Goal: Register for event/course

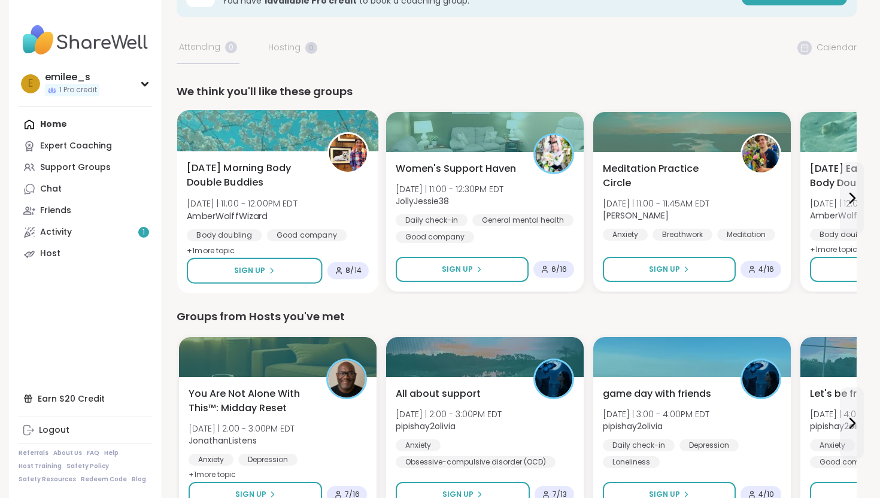
scroll to position [50, 0]
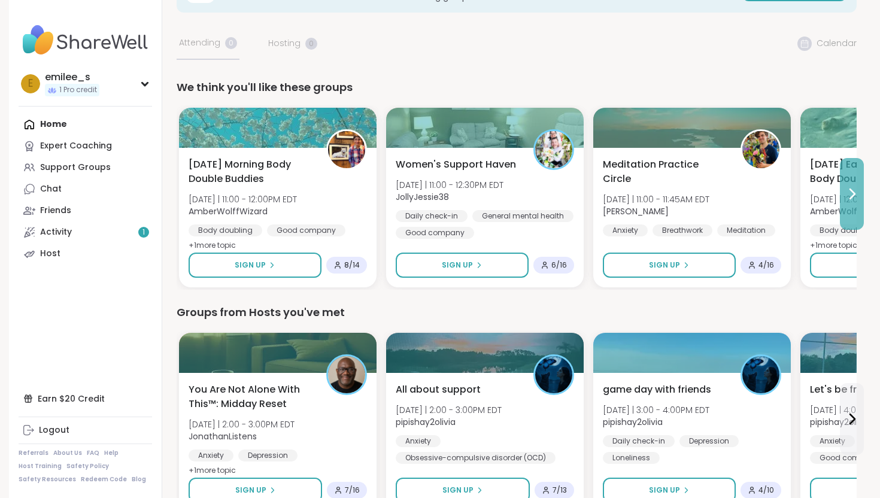
click at [850, 189] on icon at bounding box center [852, 194] width 5 height 10
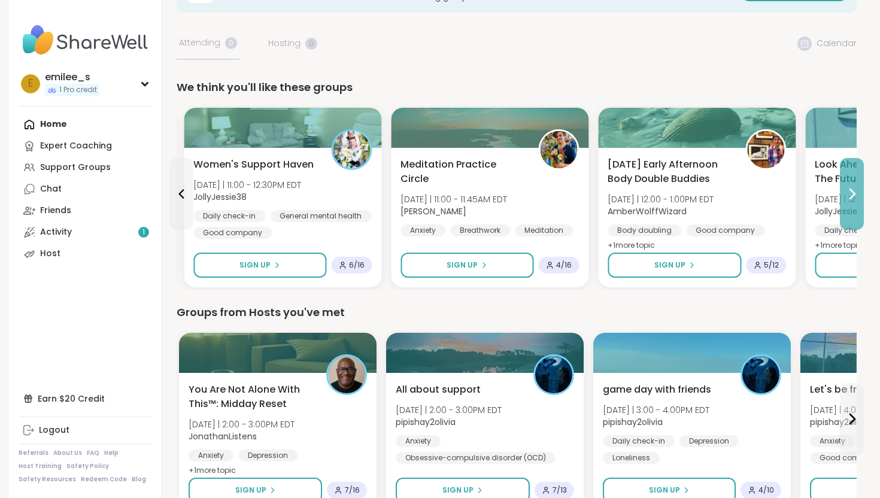
click at [850, 189] on icon at bounding box center [852, 194] width 5 height 10
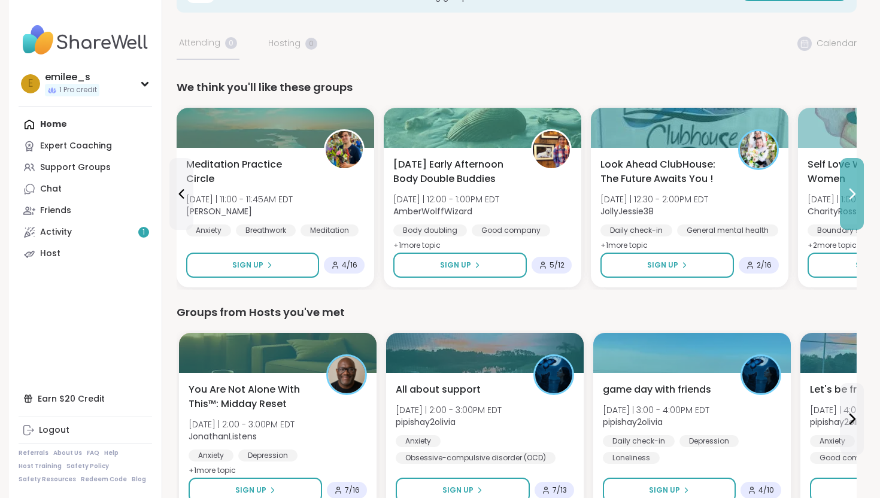
click at [851, 192] on icon at bounding box center [852, 194] width 5 height 10
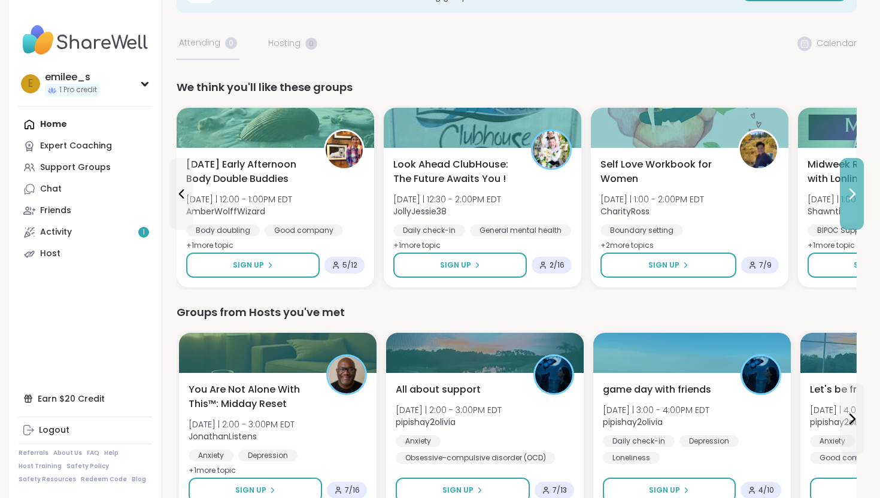
click at [851, 192] on icon at bounding box center [852, 194] width 5 height 10
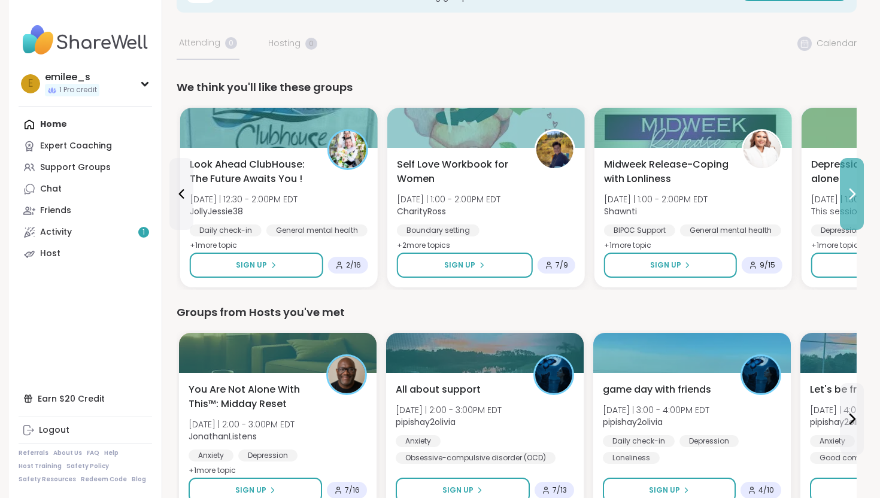
click at [851, 192] on icon at bounding box center [852, 194] width 5 height 10
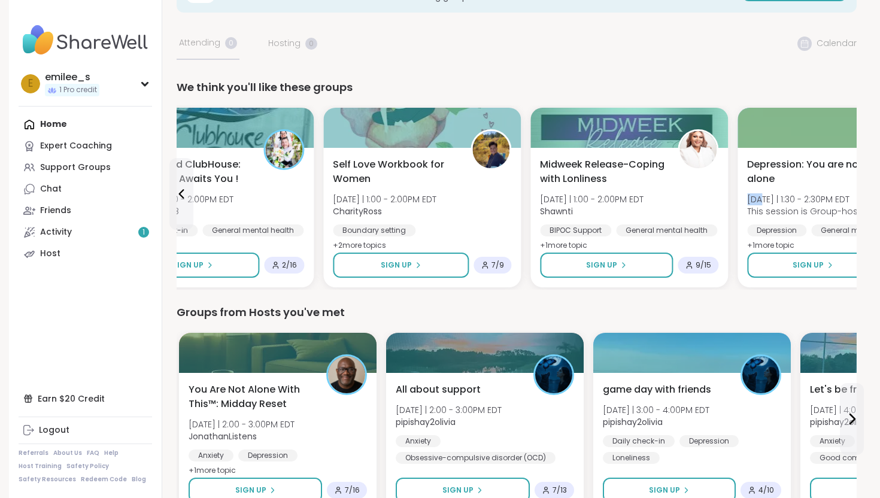
click at [851, 192] on div "[MEDICAL_DATA]: You are not alone [DATE] | 1:30 - 2:30PM EDT This session is Gr…" at bounding box center [836, 205] width 178 height 96
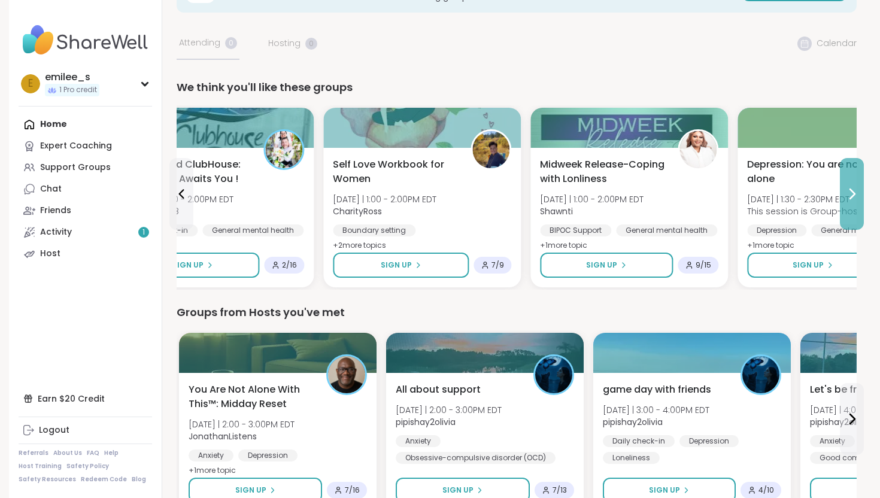
click at [855, 199] on icon at bounding box center [851, 194] width 14 height 14
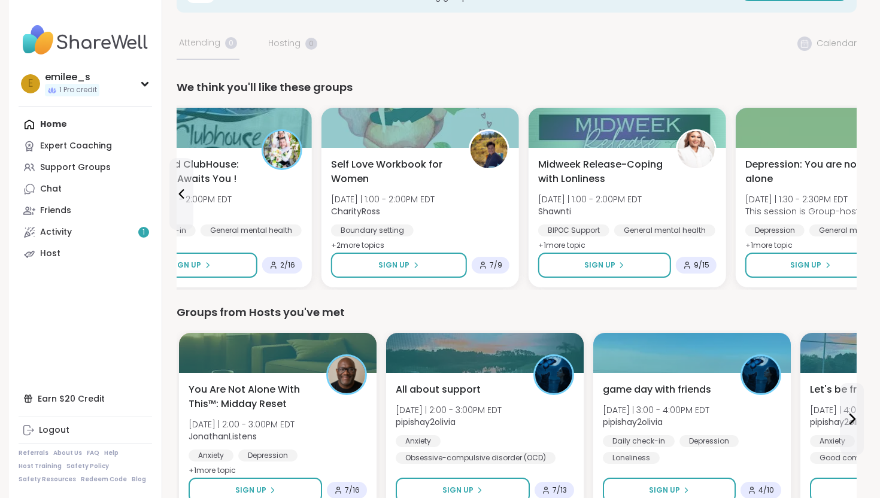
click at [855, 199] on div "[MEDICAL_DATA]: You are not alone [DATE] | 1:30 - 2:30PM EDT This session is Gr…" at bounding box center [834, 205] width 178 height 96
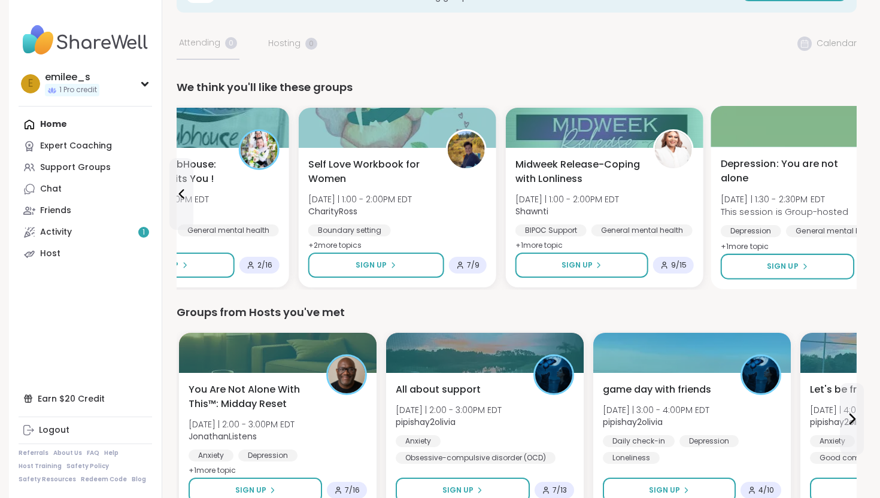
scroll to position [49, 0]
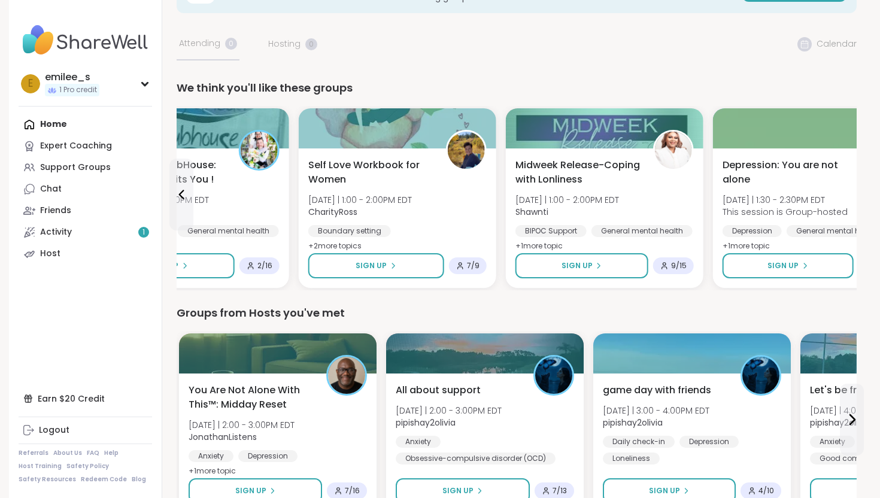
click at [181, 190] on icon at bounding box center [181, 194] width 14 height 14
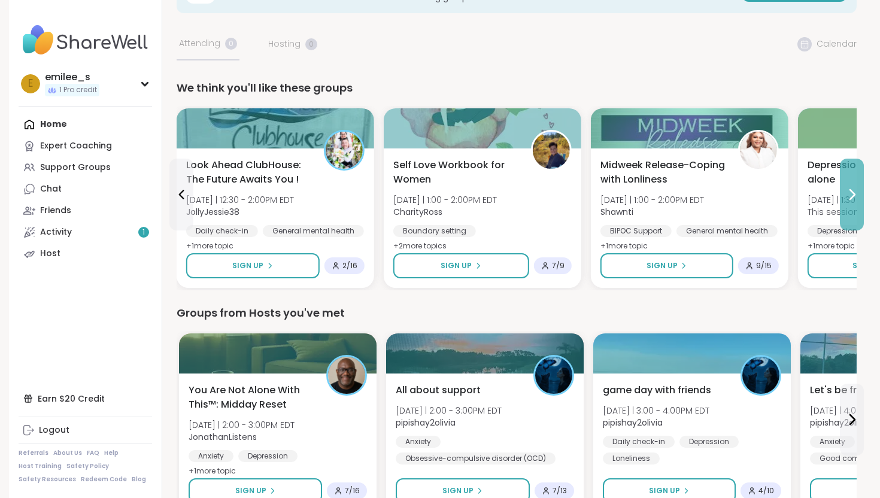
click at [854, 198] on icon at bounding box center [851, 194] width 14 height 14
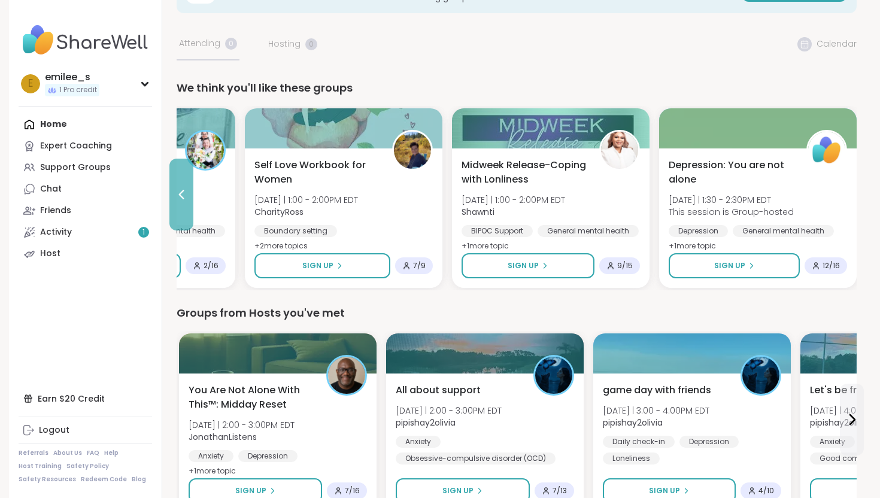
click at [184, 207] on button at bounding box center [181, 195] width 24 height 72
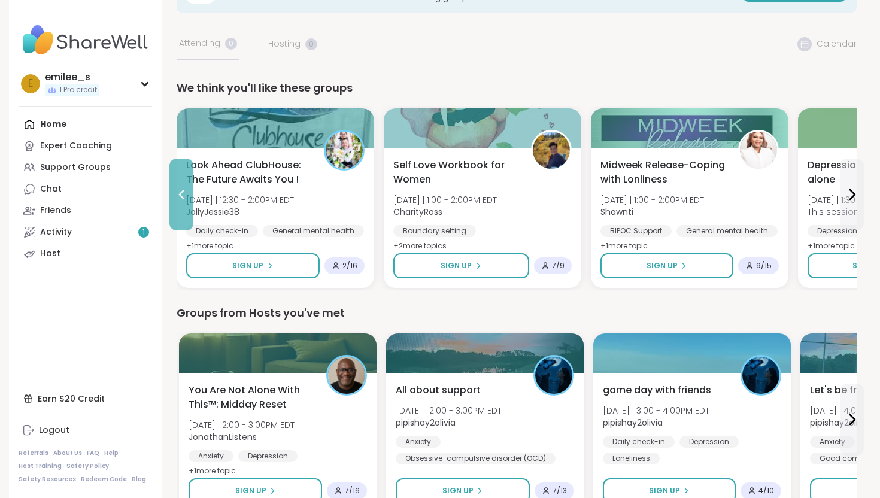
click at [184, 207] on button at bounding box center [181, 195] width 24 height 72
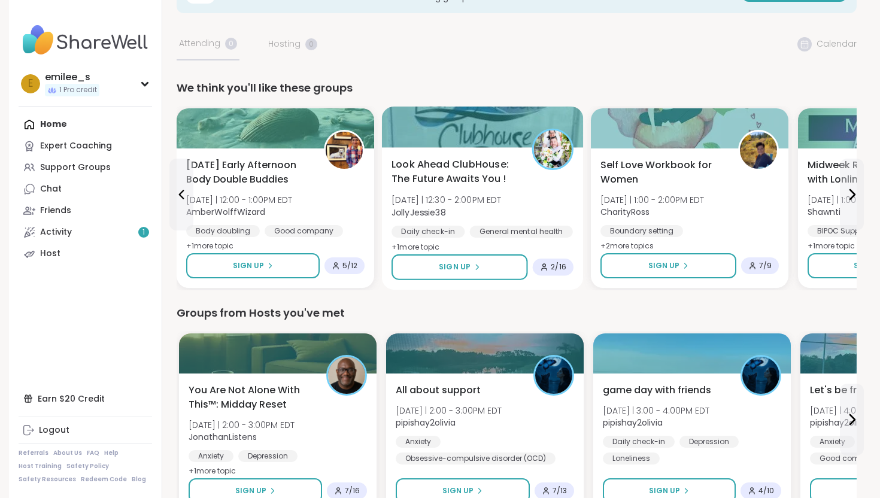
click at [515, 205] on div "Look Ahead ClubHouse: The Future Awaits You ! [DATE] | 12:30 - 2:00PM EDT Jolly…" at bounding box center [482, 206] width 182 height 98
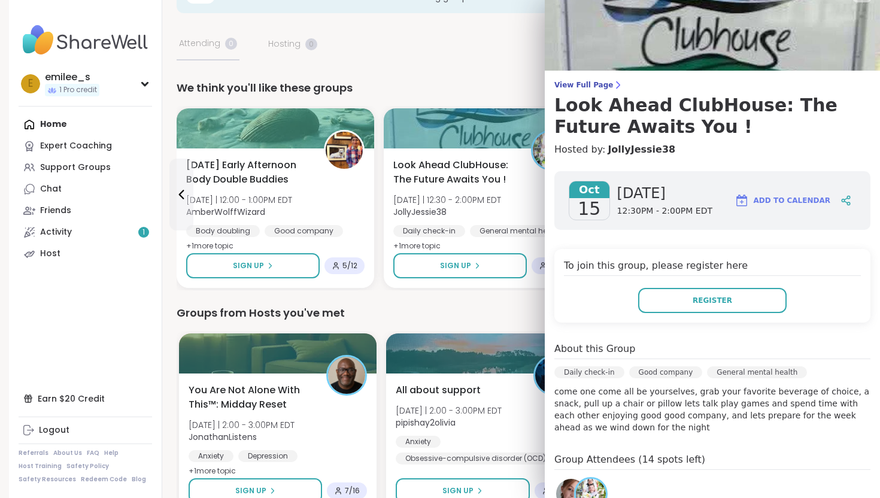
scroll to position [21, 0]
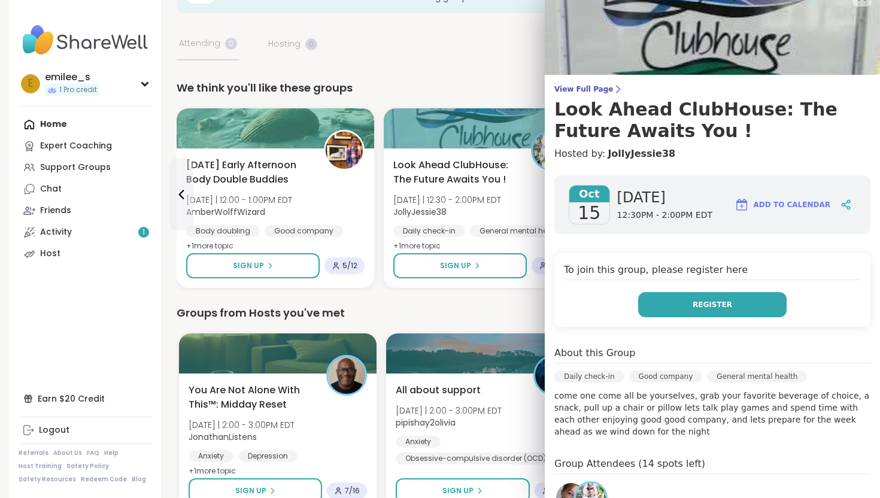
click at [672, 308] on button "Register" at bounding box center [712, 304] width 148 height 25
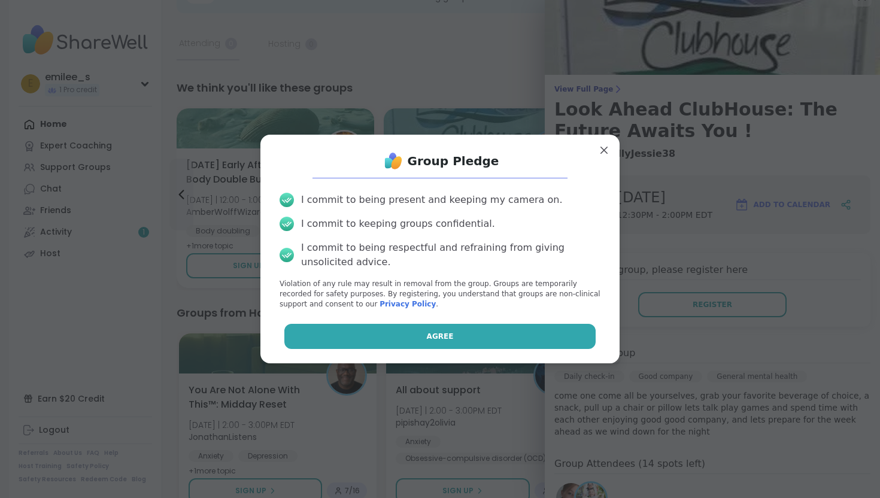
click at [468, 330] on button "Agree" at bounding box center [440, 336] width 312 height 25
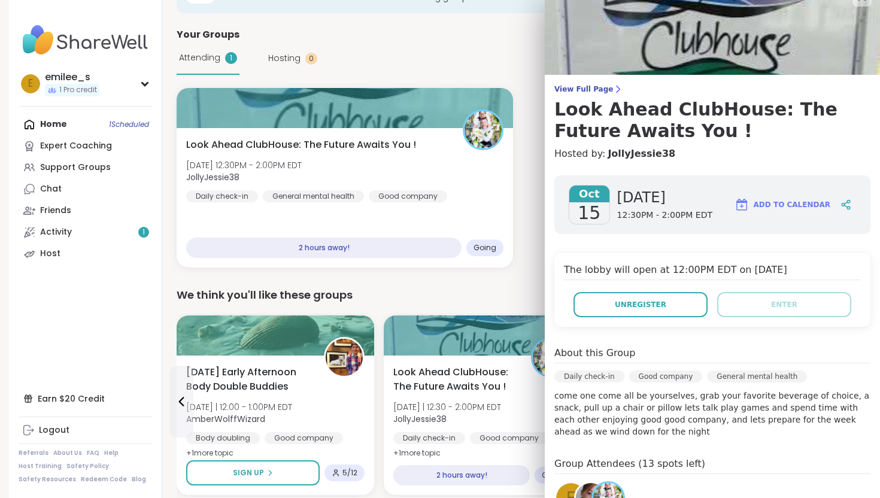
click at [481, 298] on div "We think you'll like these groups" at bounding box center [517, 295] width 680 height 17
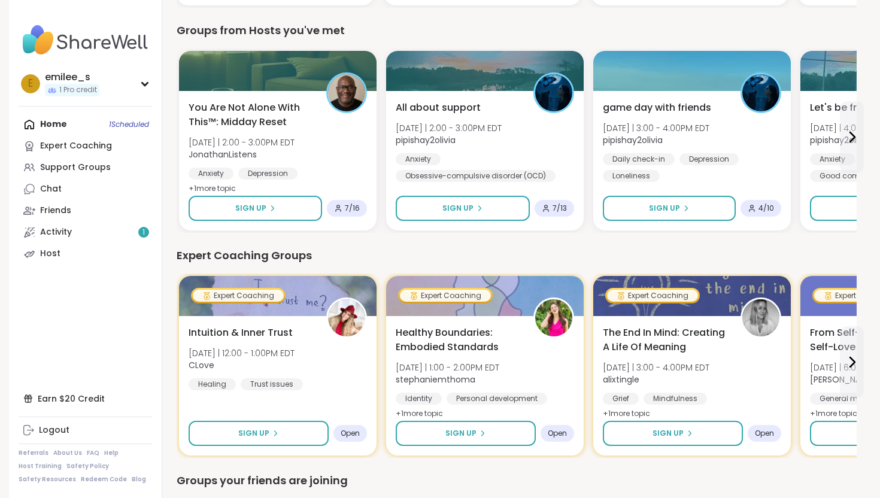
scroll to position [533, 0]
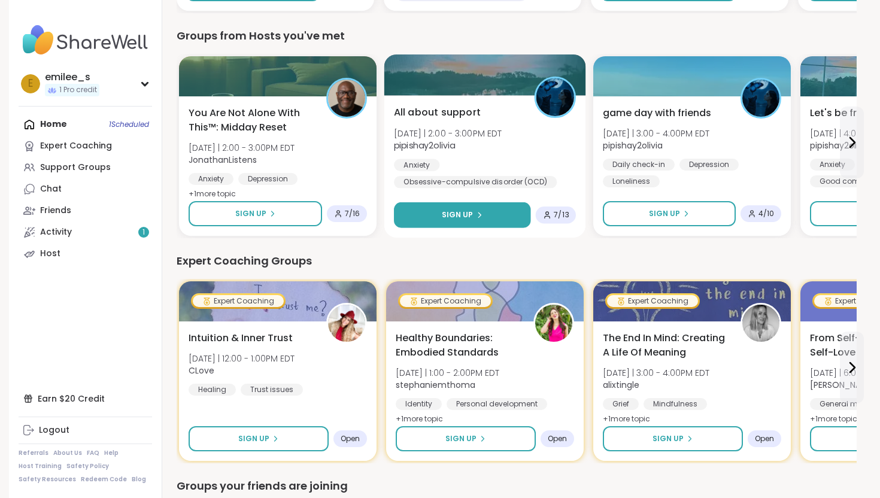
click at [466, 219] on span "Sign Up" at bounding box center [458, 214] width 32 height 11
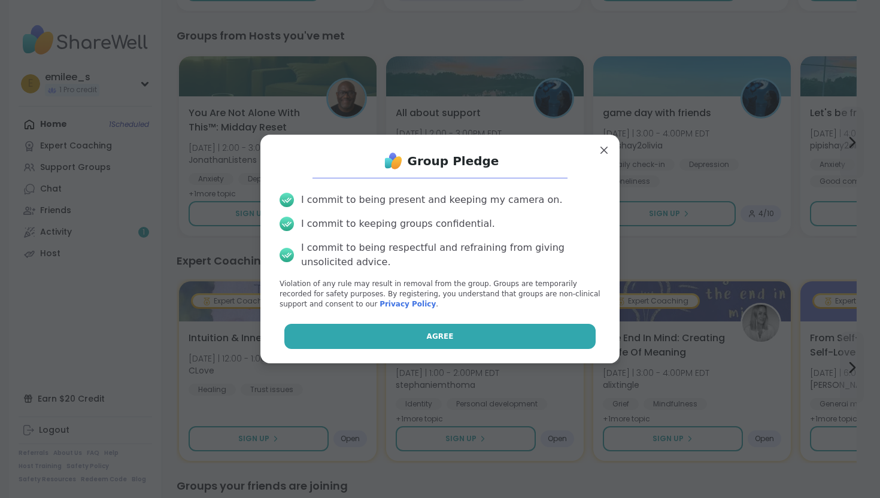
click at [455, 339] on button "Agree" at bounding box center [440, 336] width 312 height 25
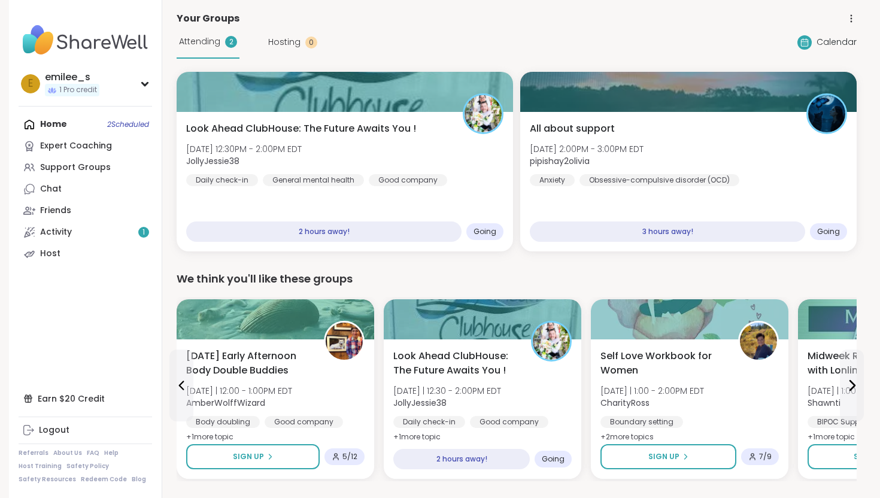
scroll to position [0, 0]
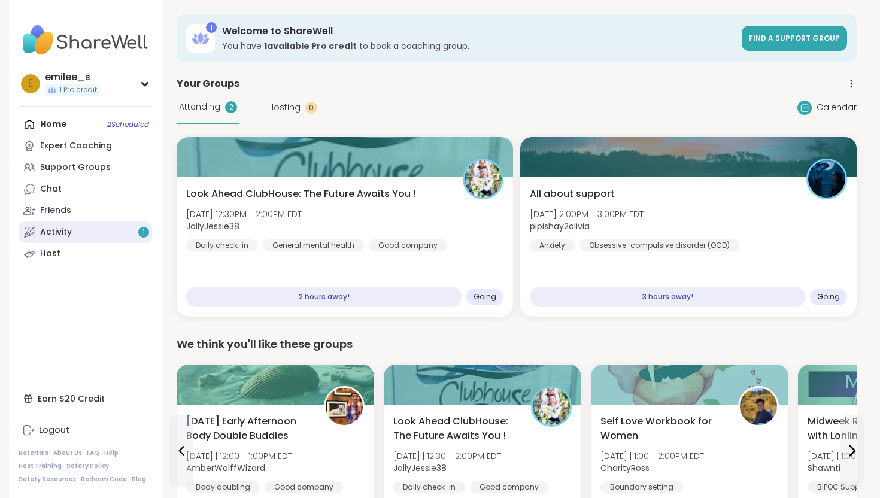
click at [126, 233] on link "Activity 1" at bounding box center [85, 232] width 133 height 22
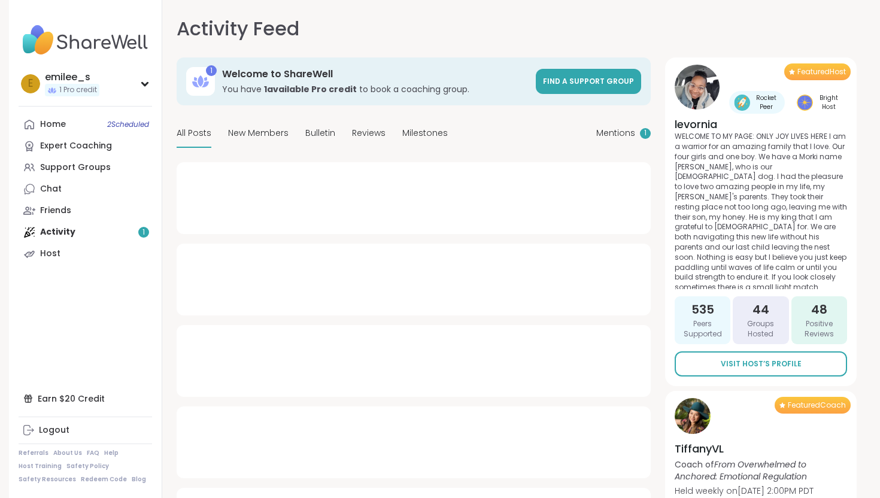
type textarea "*"
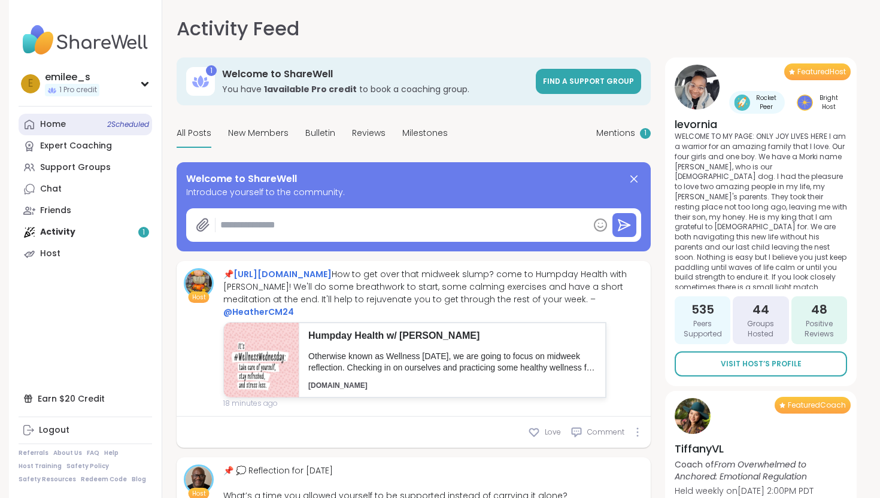
click at [67, 127] on link "Home 2 Scheduled" at bounding box center [85, 125] width 133 height 22
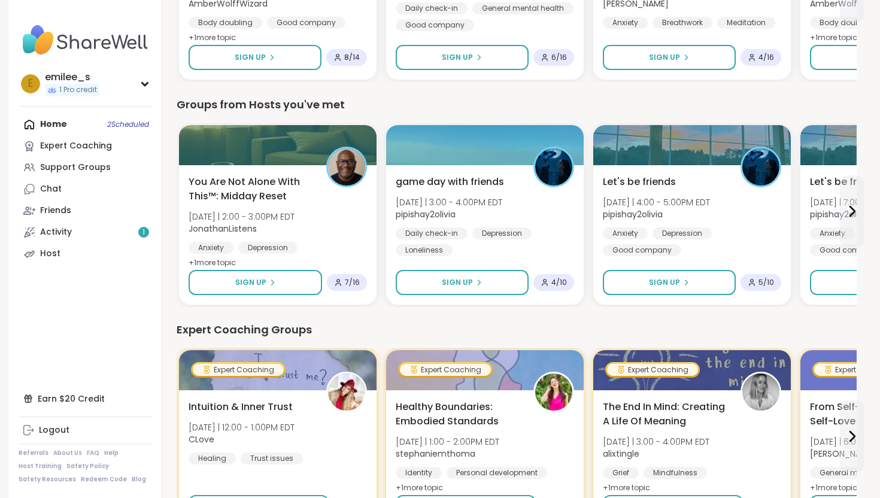
scroll to position [530, 0]
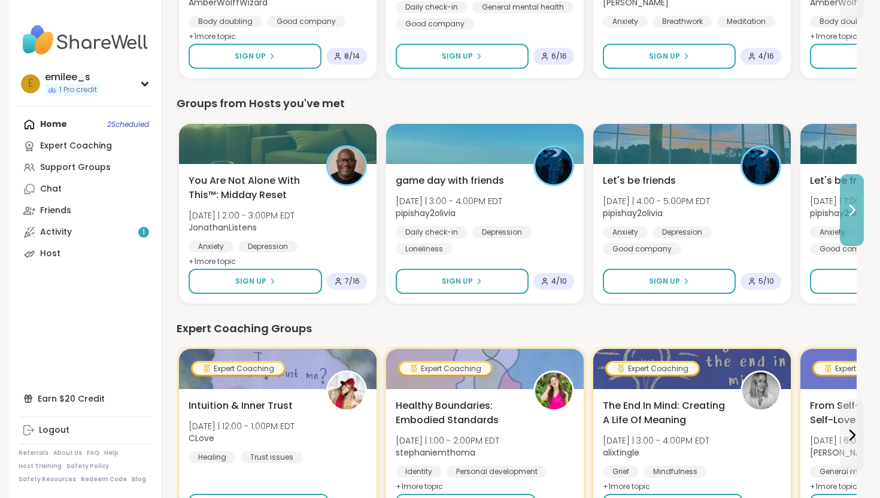
click at [854, 206] on icon at bounding box center [851, 210] width 14 height 14
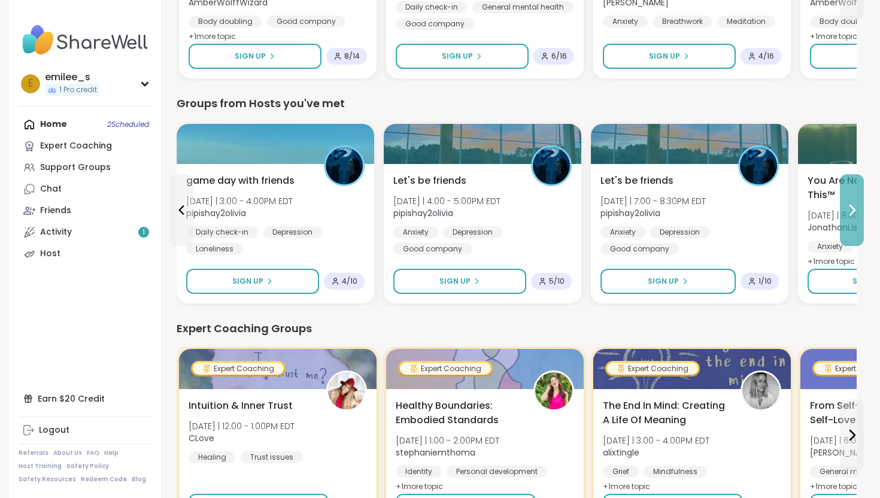
click at [853, 206] on icon at bounding box center [851, 210] width 14 height 14
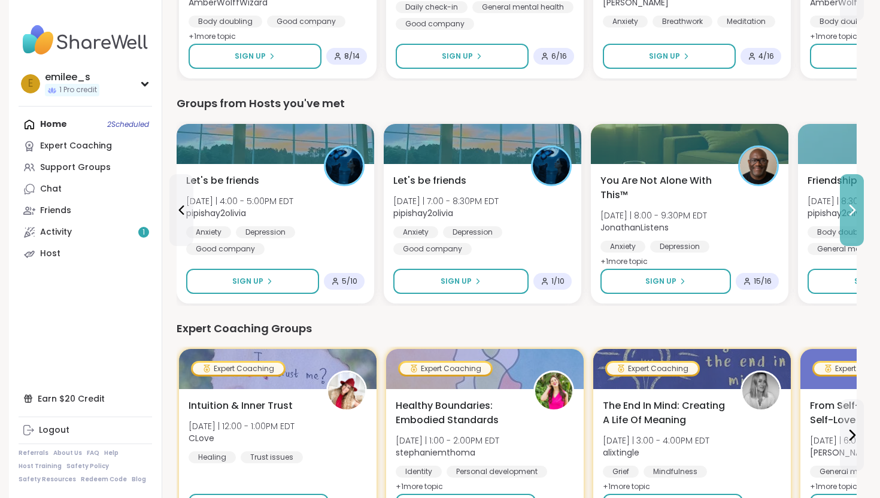
click at [853, 205] on icon at bounding box center [851, 210] width 14 height 14
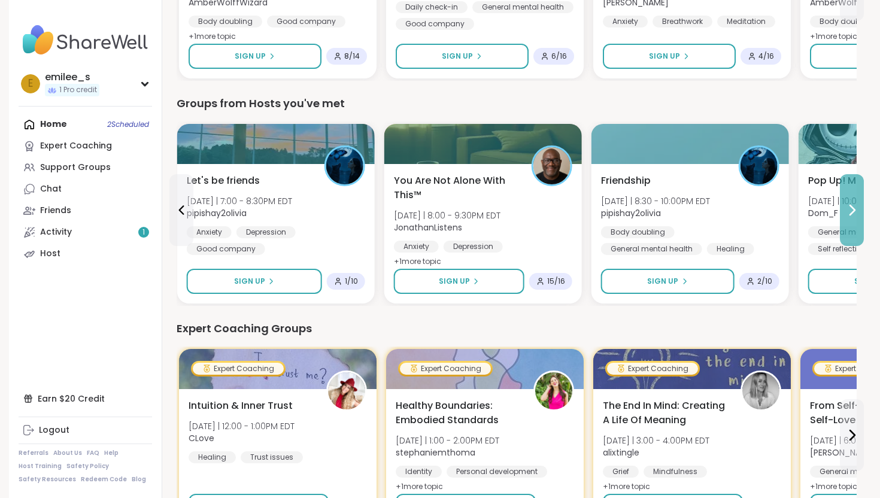
click at [853, 205] on icon at bounding box center [851, 210] width 14 height 14
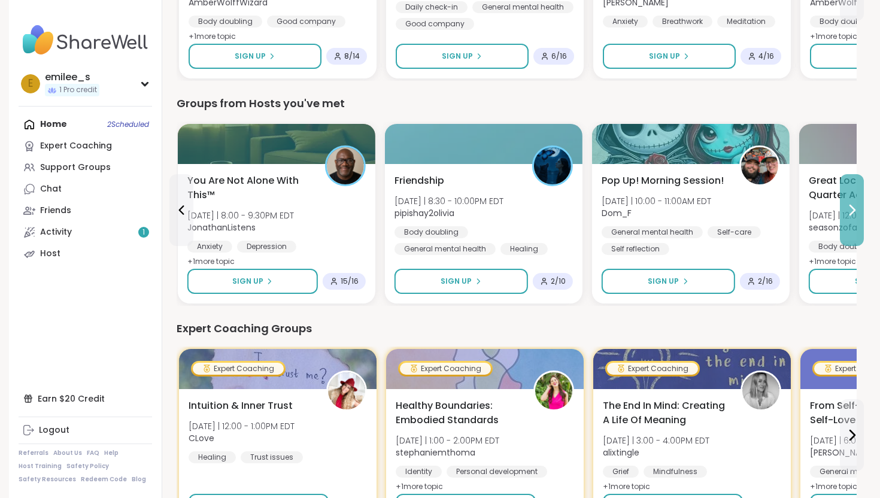
click at [853, 205] on icon at bounding box center [851, 210] width 14 height 14
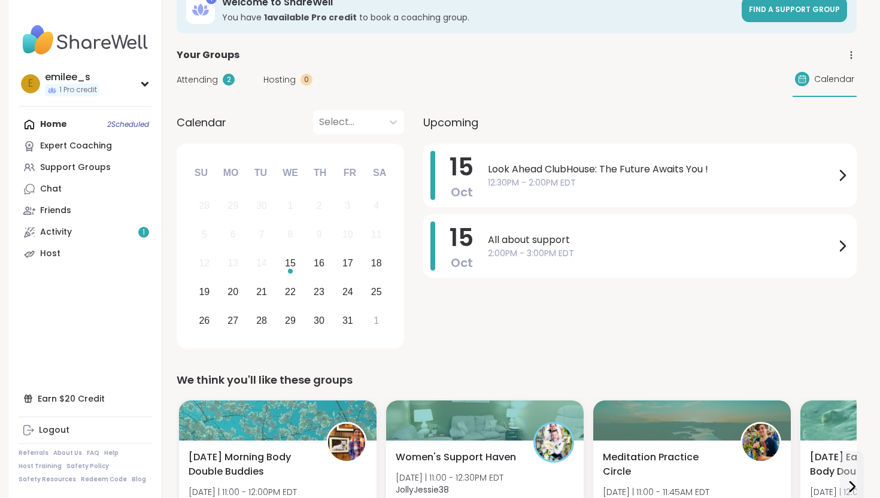
scroll to position [29, 0]
